Goal: Find contact information: Find contact information

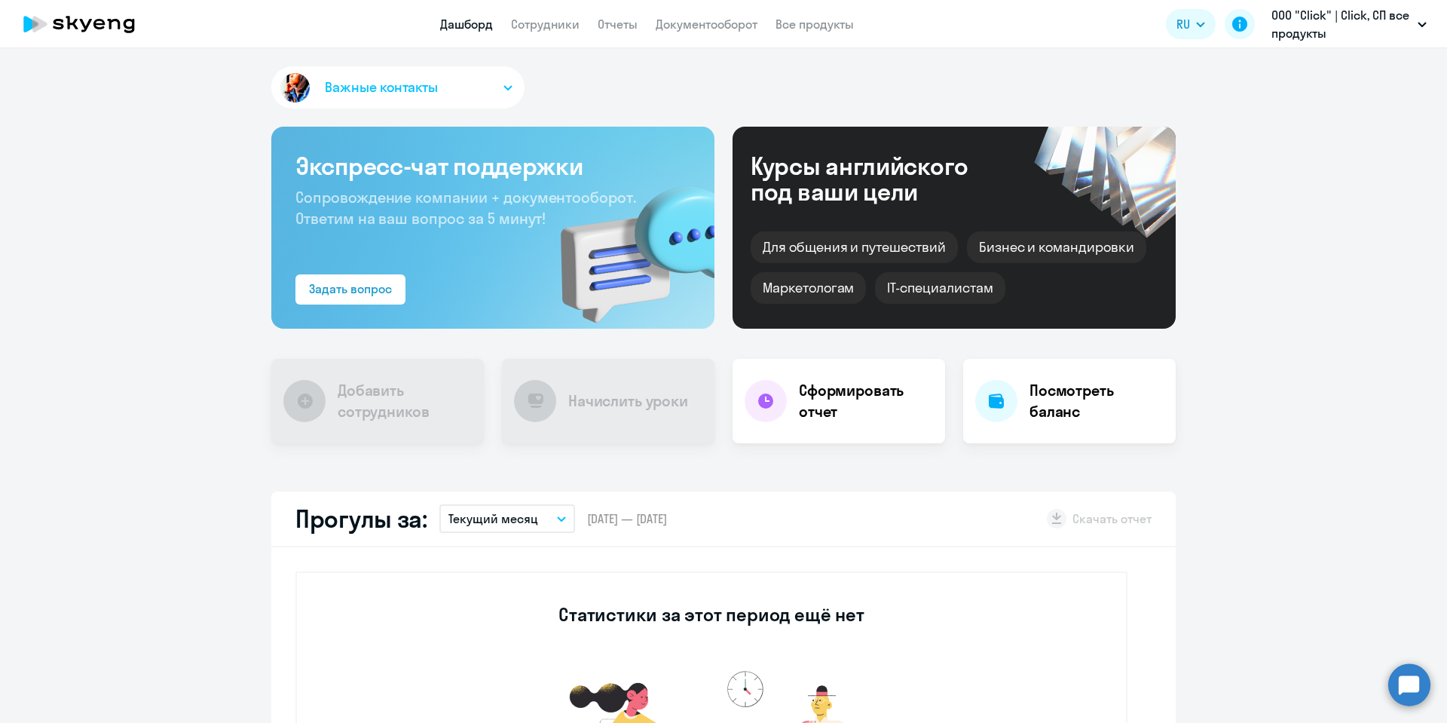
click at [526, 26] on link "Сотрудники" at bounding box center [545, 24] width 69 height 15
select select "30"
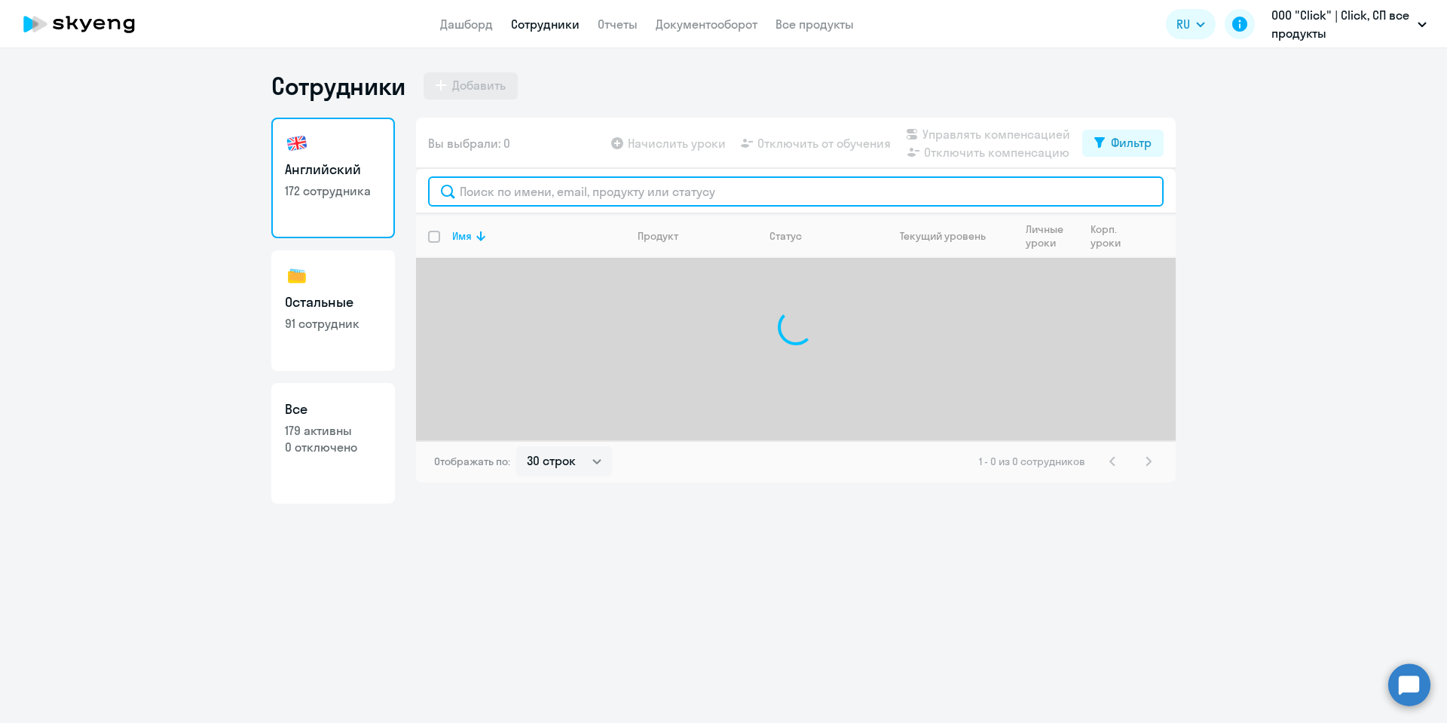
click at [525, 191] on input "text" at bounding box center [795, 191] width 735 height 30
paste input "Рус Sardor Islomov"
click at [485, 185] on input "Рус Sardor Islomov" at bounding box center [795, 191] width 735 height 30
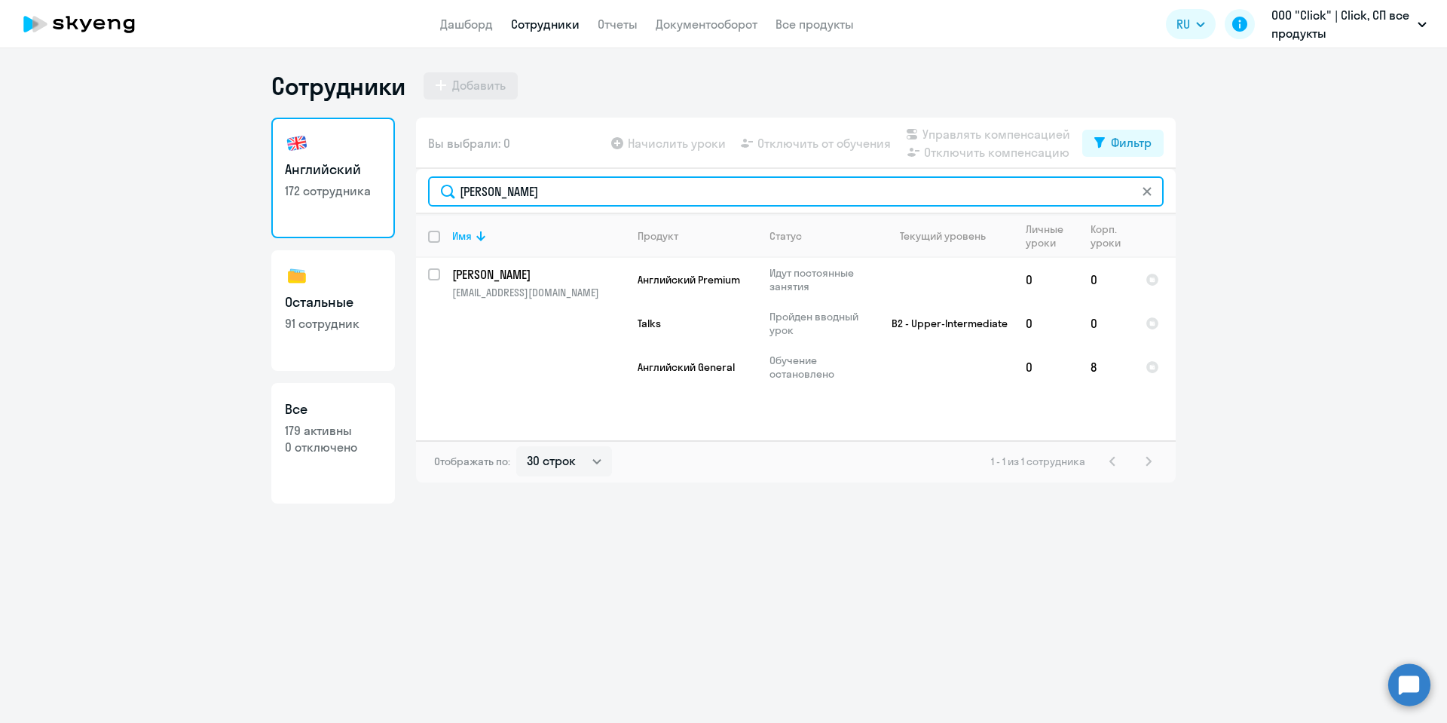
type input "Sardor Islomov"
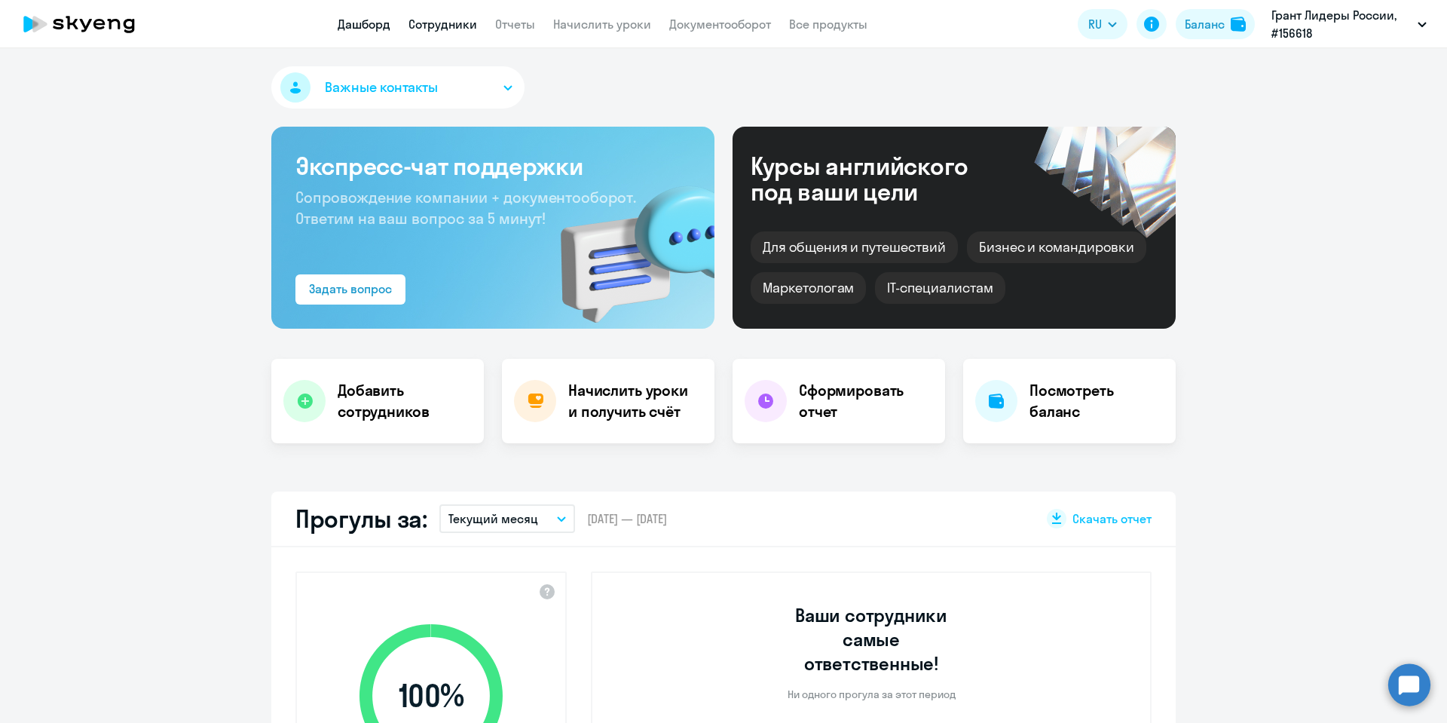
click at [444, 26] on link "Сотрудники" at bounding box center [442, 24] width 69 height 15
select select "30"
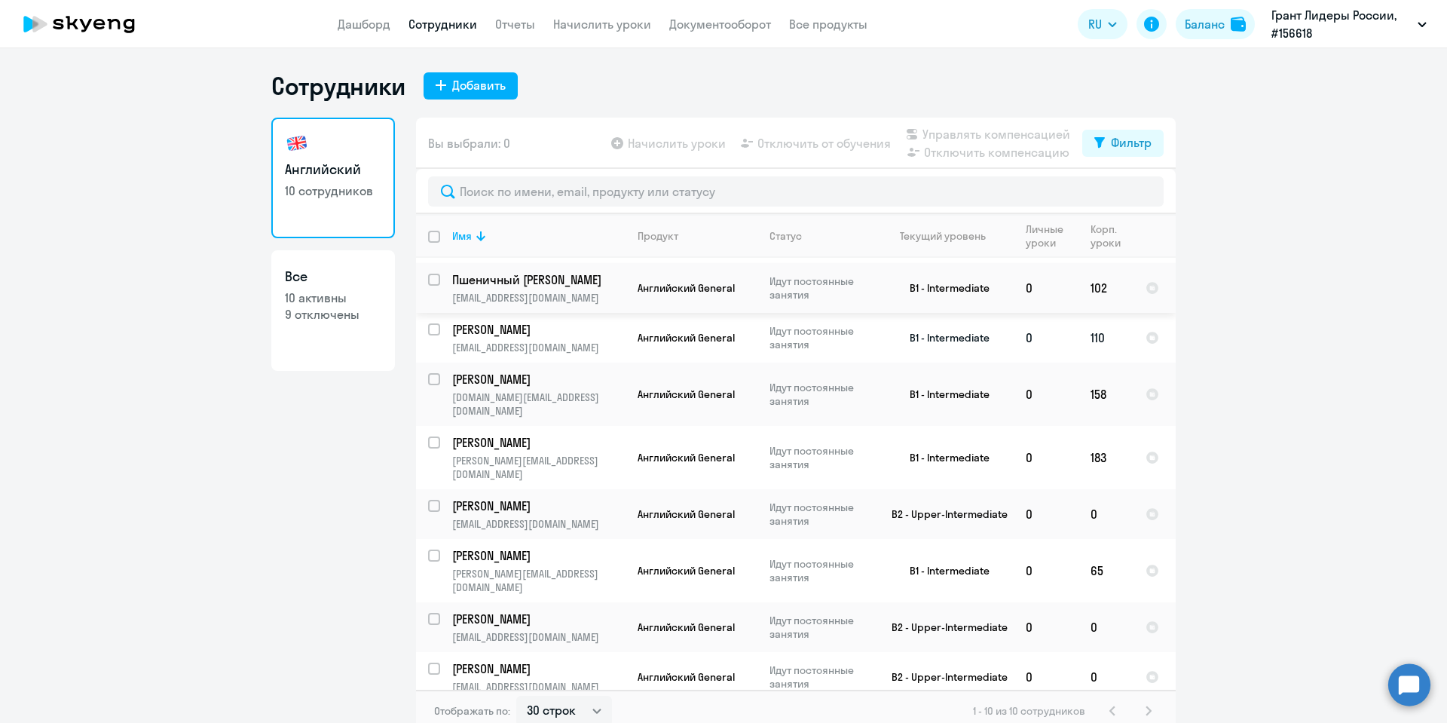
scroll to position [66, 0]
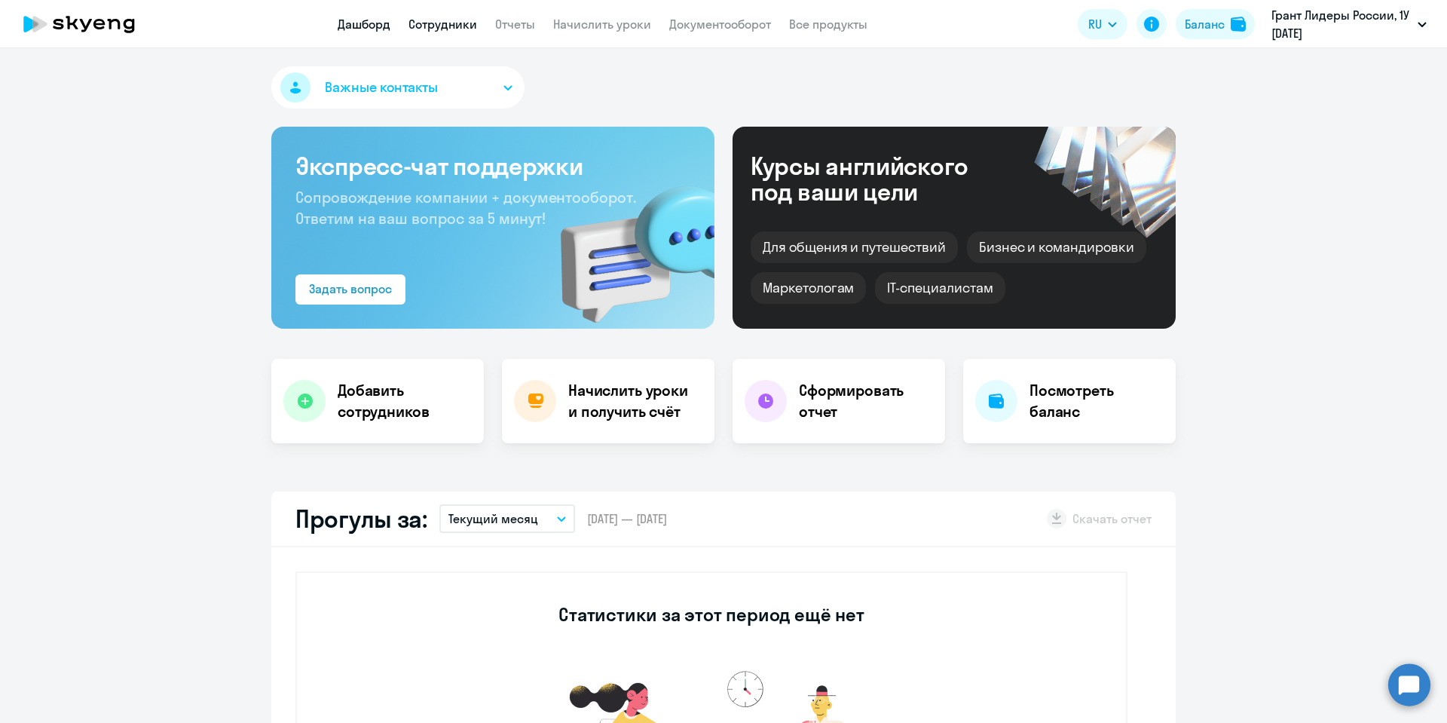
click at [424, 21] on link "Сотрудники" at bounding box center [442, 24] width 69 height 15
select select "30"
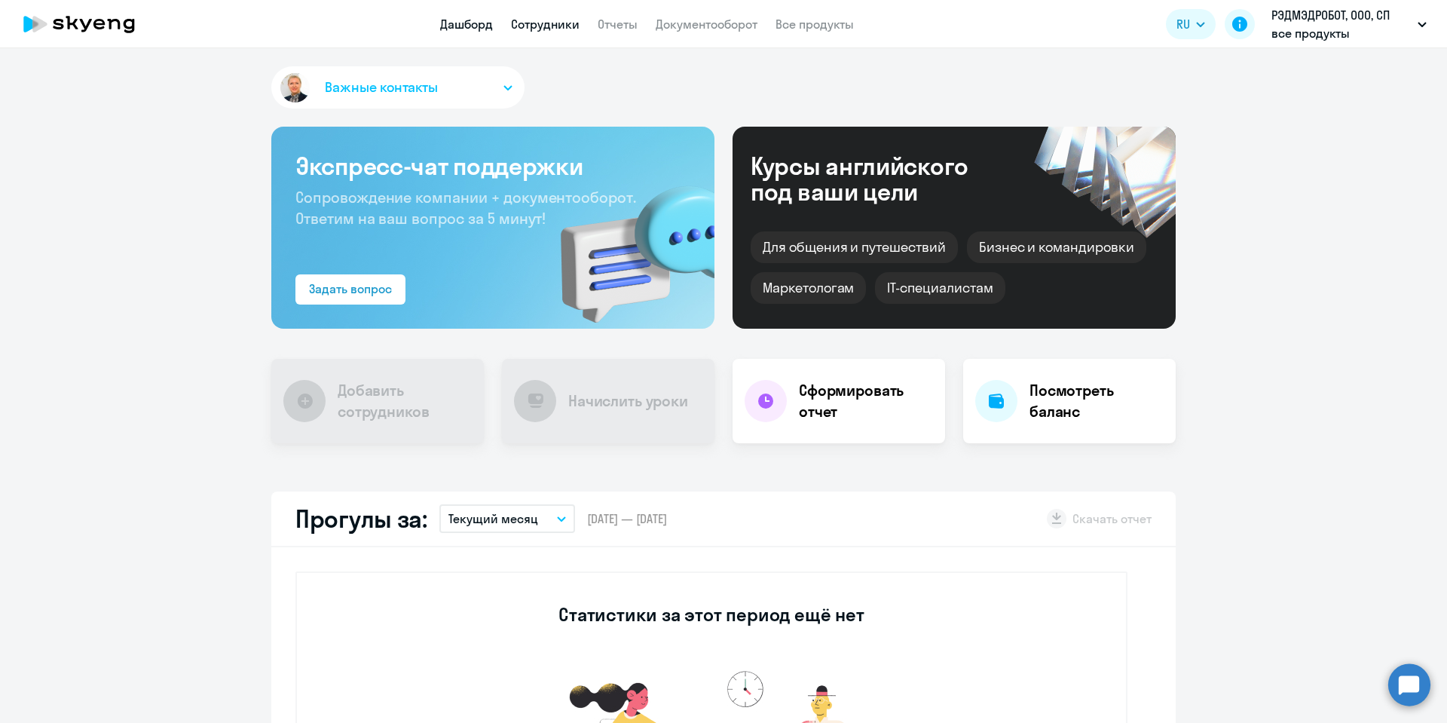
click at [541, 29] on link "Сотрудники" at bounding box center [545, 24] width 69 height 15
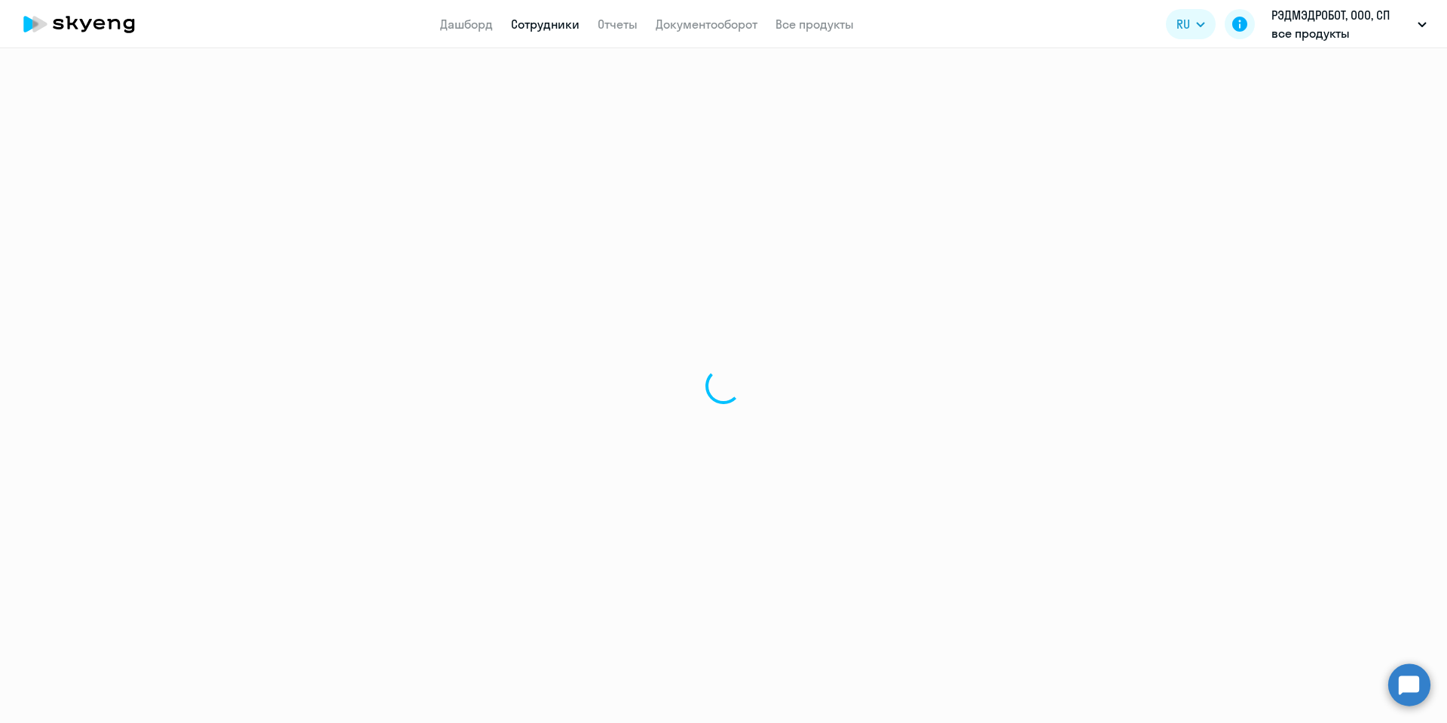
select select "30"
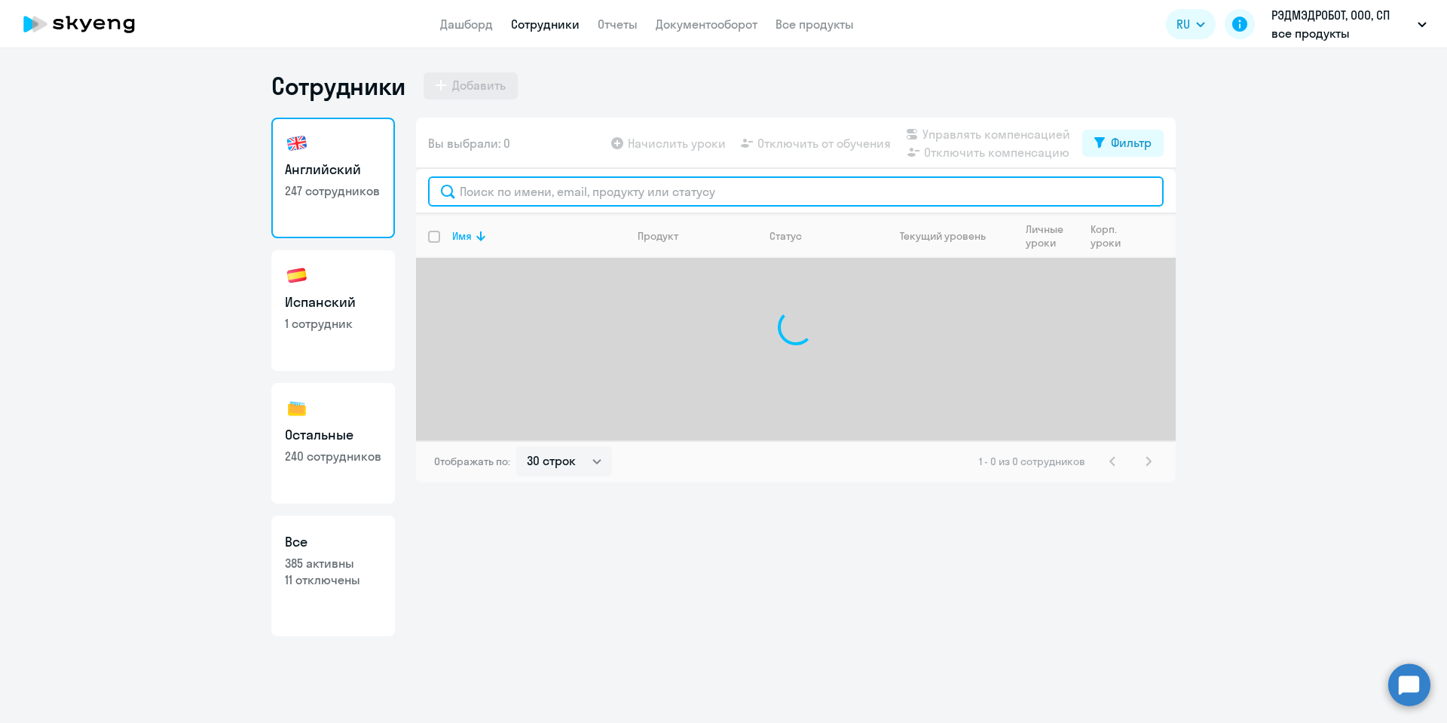
click at [506, 177] on input "text" at bounding box center [795, 191] width 735 height 30
type input "м"
click at [506, 177] on input "петрова" at bounding box center [795, 191] width 735 height 30
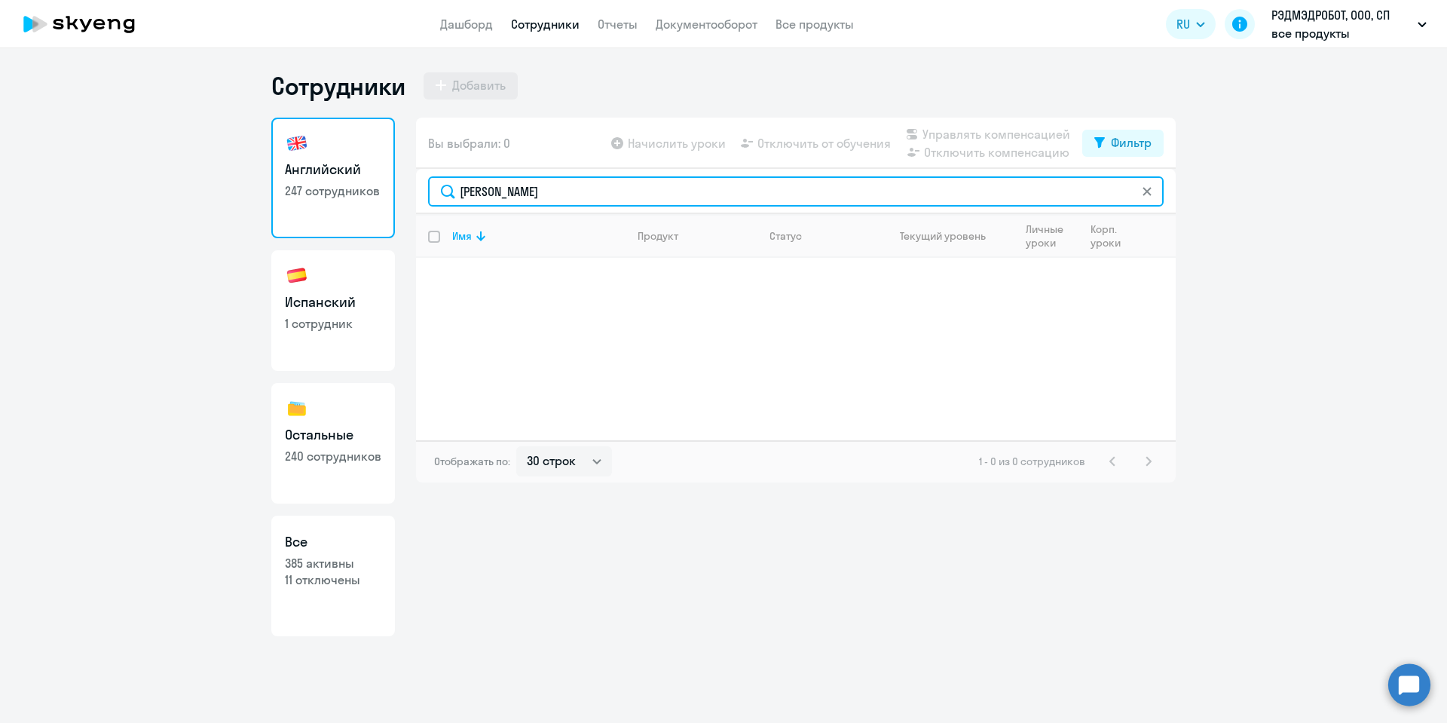
type input "петрова"
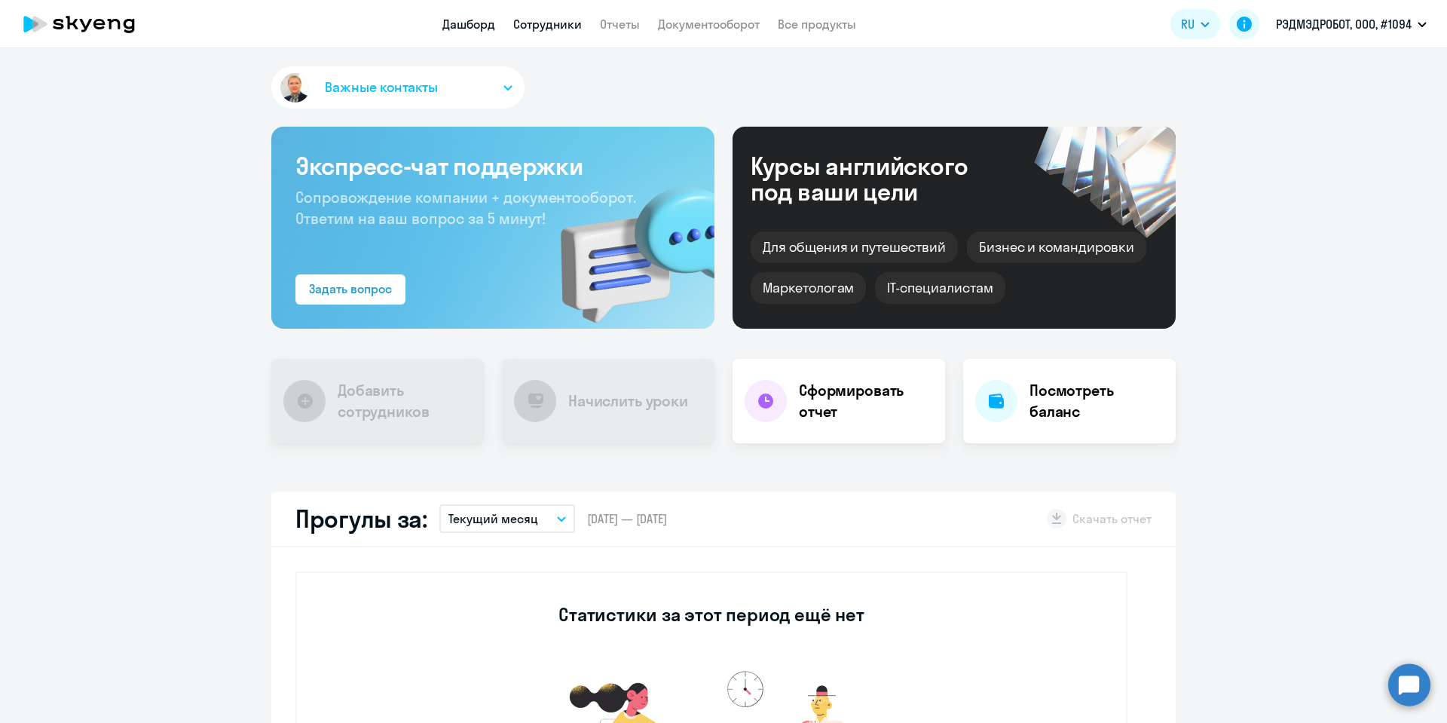
click at [544, 20] on link "Сотрудники" at bounding box center [547, 24] width 69 height 15
select select "30"
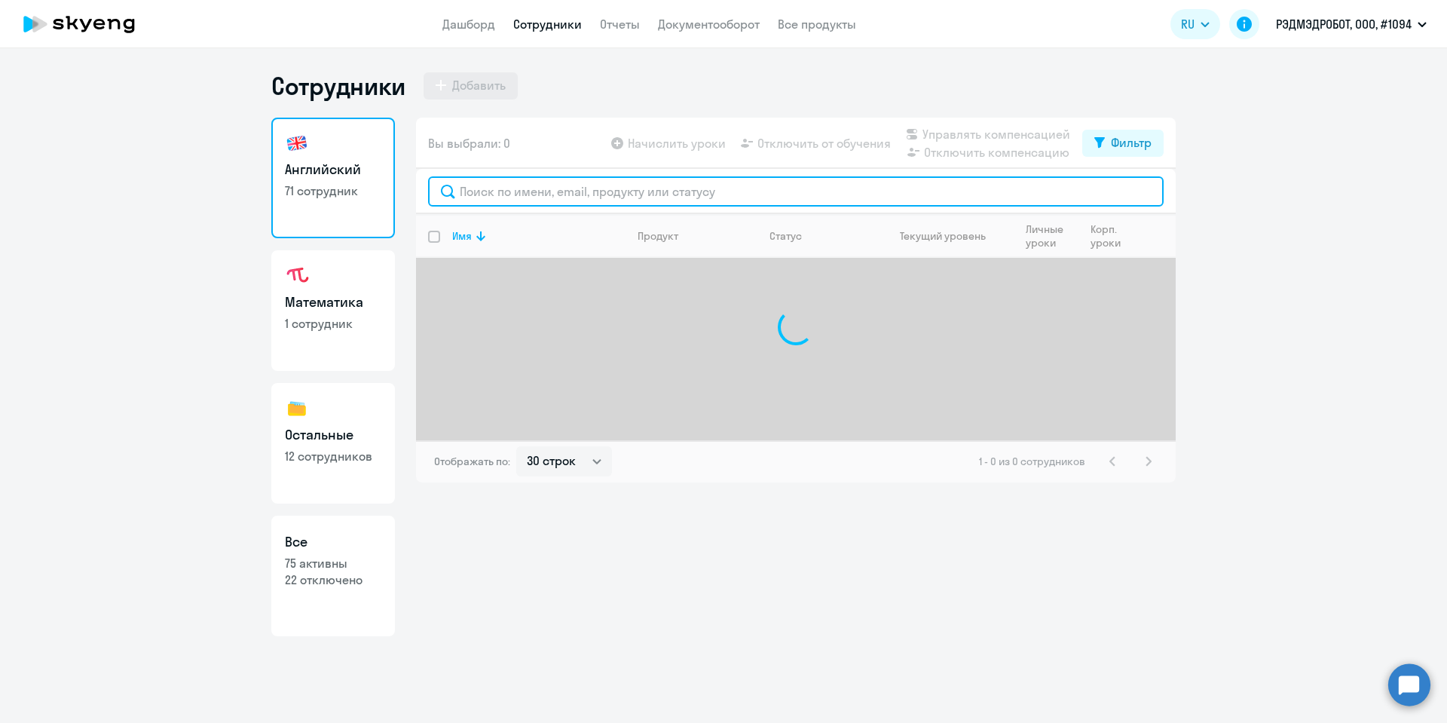
click at [523, 187] on input "text" at bounding box center [795, 191] width 735 height 30
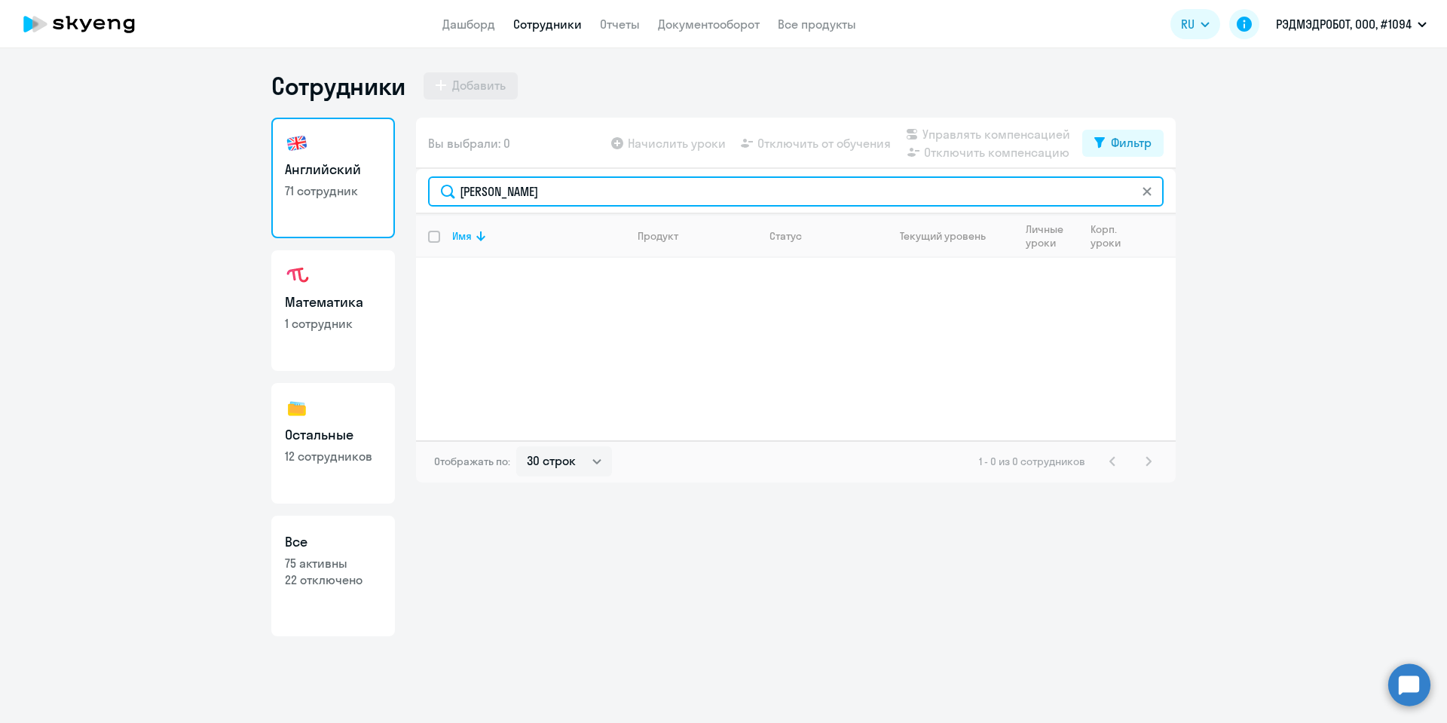
drag, startPoint x: 543, startPoint y: 196, endPoint x: 256, endPoint y: 179, distance: 286.8
click at [263, 184] on ng-component "Сотрудники Добавить Английский 71 сотрудник Математика 1 сотрудник Остальные 12…" at bounding box center [723, 353] width 1447 height 565
type input "petrova"
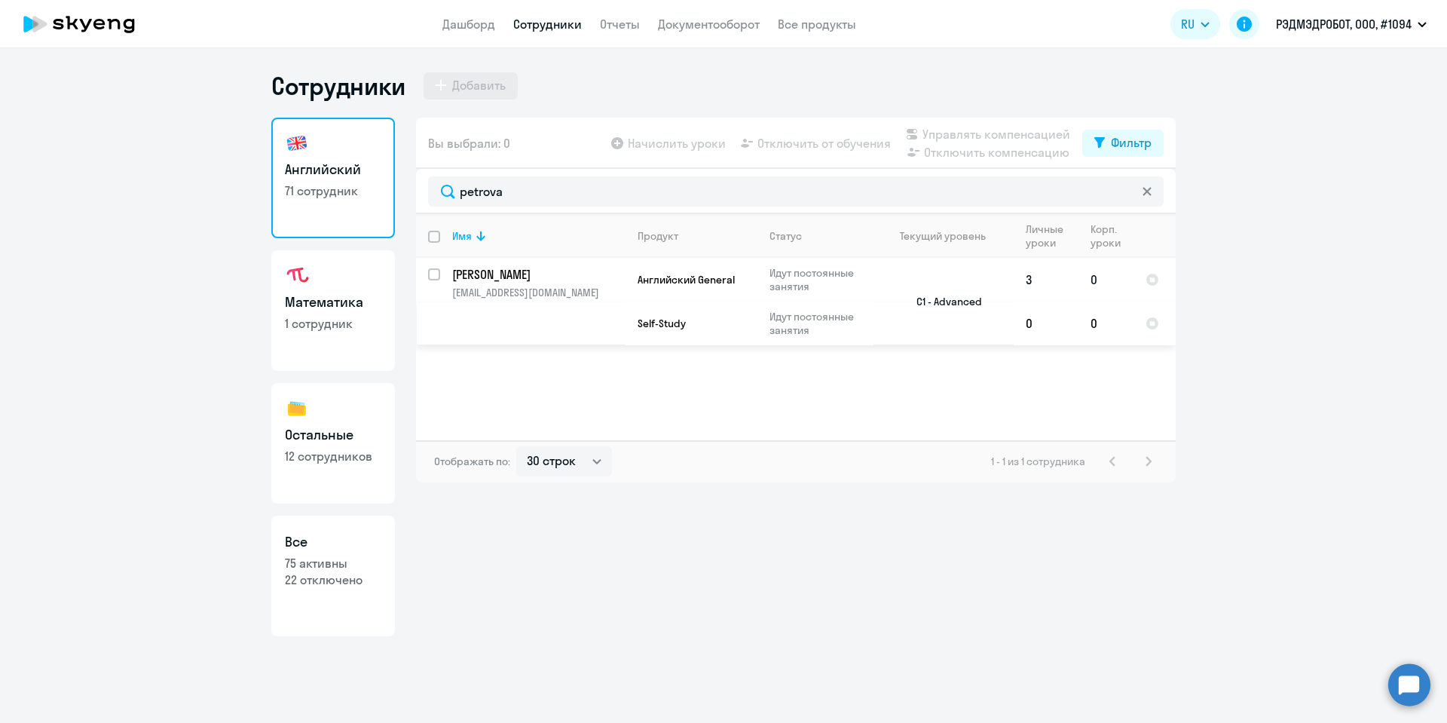
click at [461, 273] on p "[PERSON_NAME]" at bounding box center [537, 274] width 170 height 17
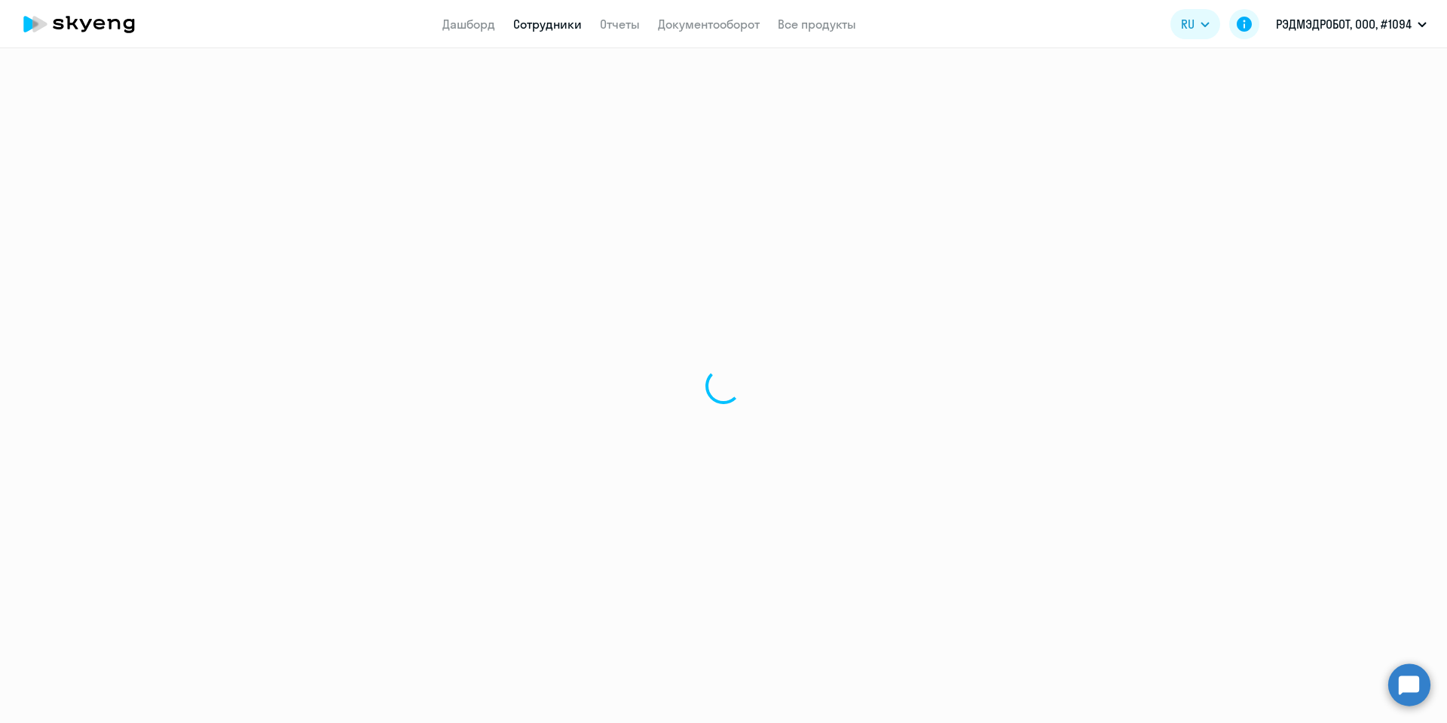
select select "english"
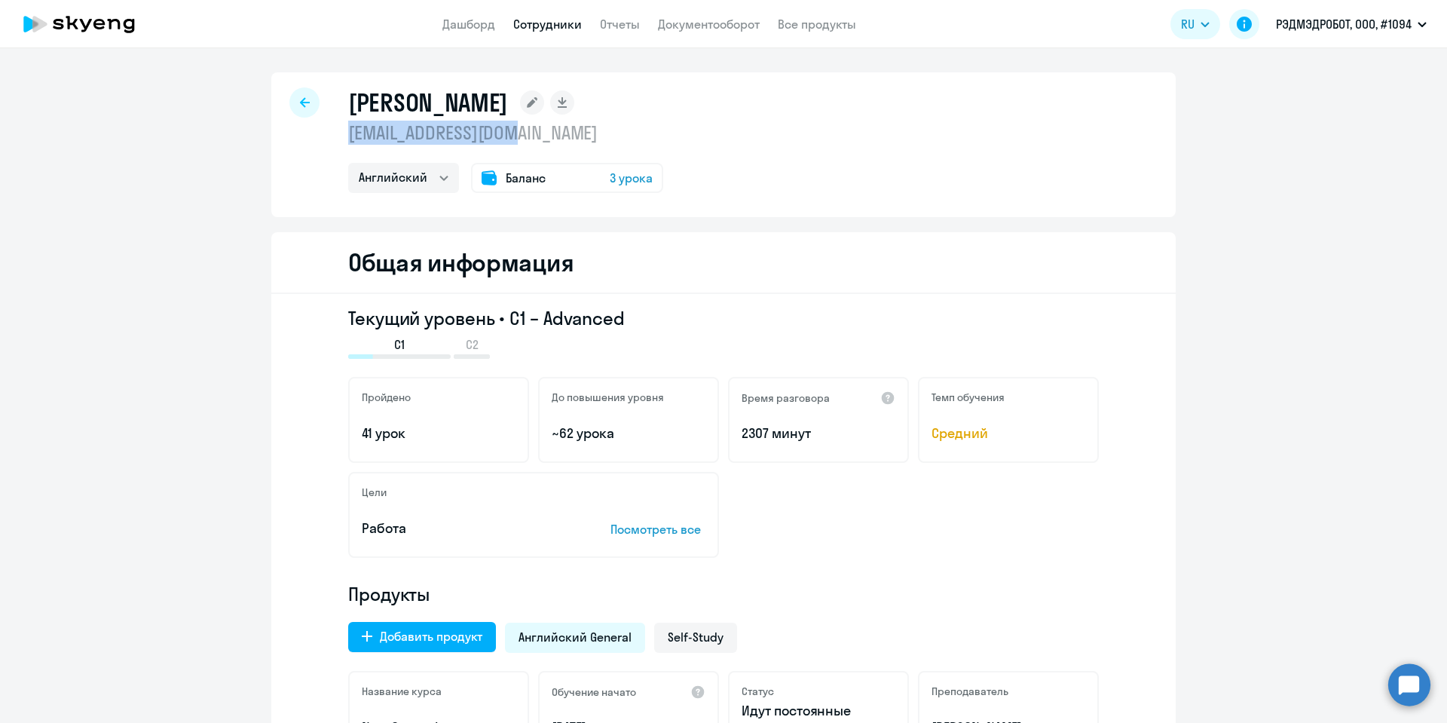
drag, startPoint x: 325, startPoint y: 127, endPoint x: 332, endPoint y: 136, distance: 11.8
click at [332, 136] on div "[PERSON_NAME] [EMAIL_ADDRESS][DOMAIN_NAME] Английский Остальные Баланс 3 урока" at bounding box center [723, 144] width 904 height 145
copy p "[EMAIL_ADDRESS][DOMAIN_NAME]"
